Goal: Transaction & Acquisition: Purchase product/service

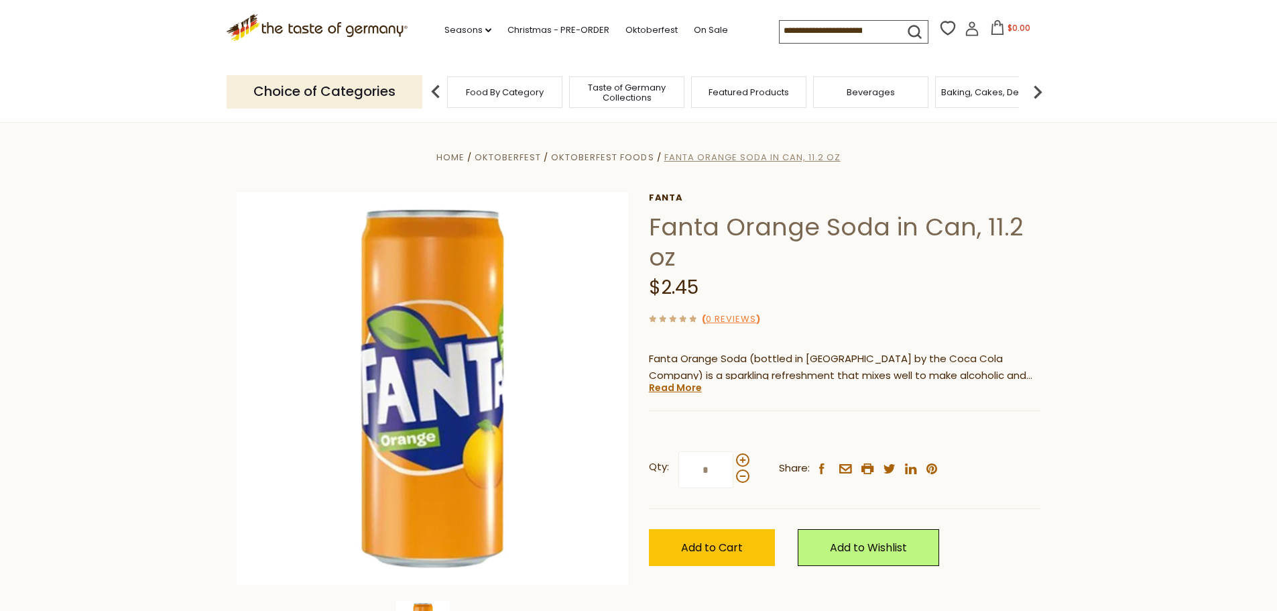
click at [692, 154] on span "Fanta Orange Soda in Can, 11.2 oz" at bounding box center [752, 157] width 176 height 13
